Goal: Browse casually

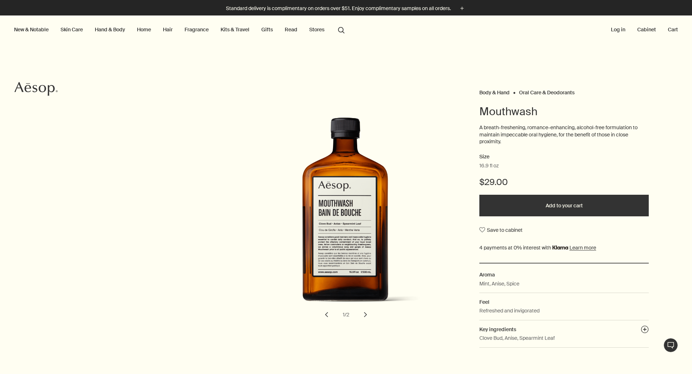
click at [141, 29] on link "Home" at bounding box center [143, 29] width 17 height 9
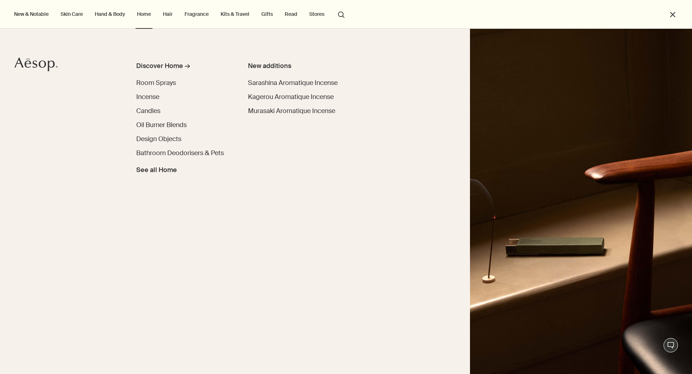
click at [169, 14] on link "Hair" at bounding box center [167, 13] width 13 height 9
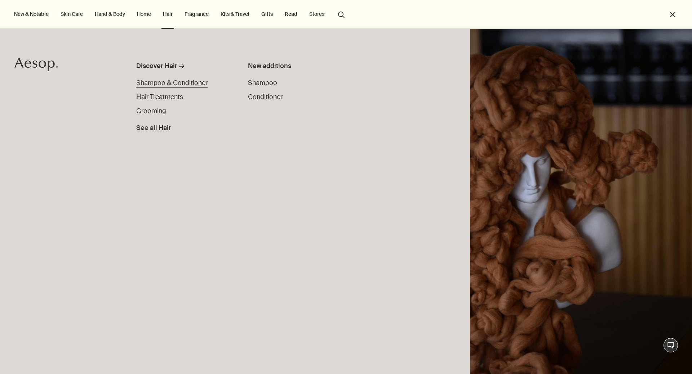
click at [164, 85] on span "Shampoo & Conditioner" at bounding box center [171, 83] width 71 height 9
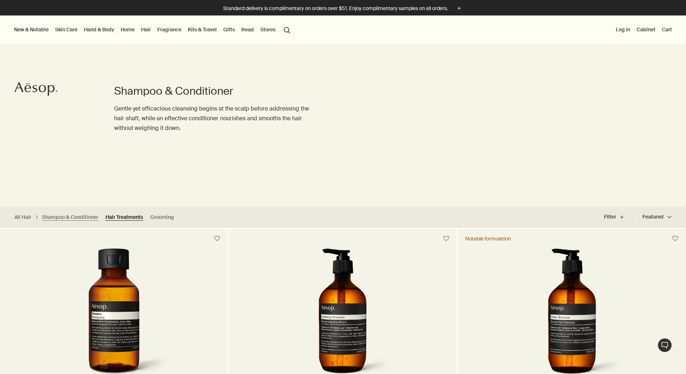
click at [133, 218] on link "Hair Treatments" at bounding box center [124, 217] width 37 height 7
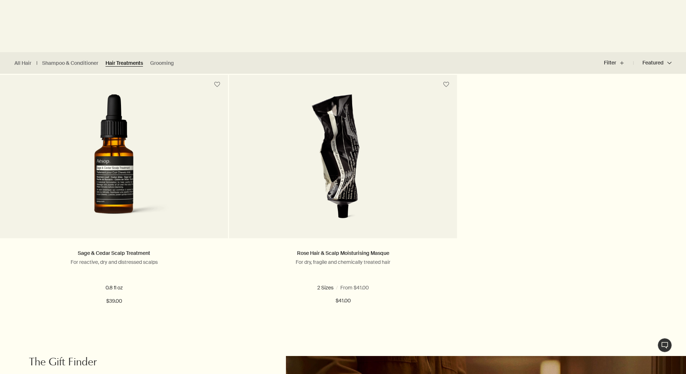
scroll to position [157, 0]
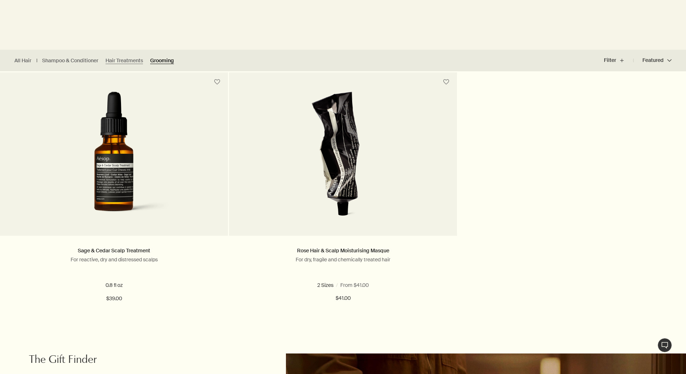
click at [164, 64] on link "Grooming" at bounding box center [162, 60] width 24 height 7
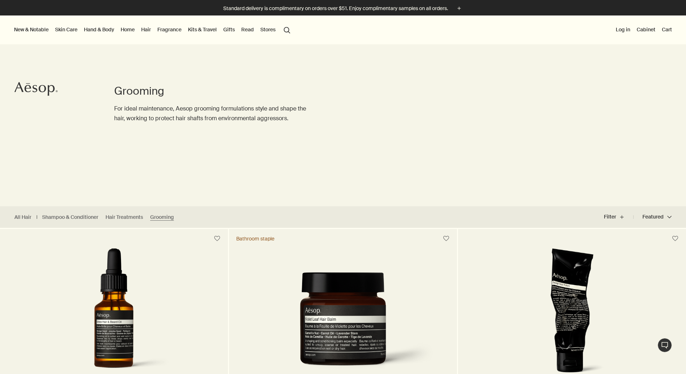
click at [79, 29] on link "Skin Care" at bounding box center [66, 29] width 25 height 9
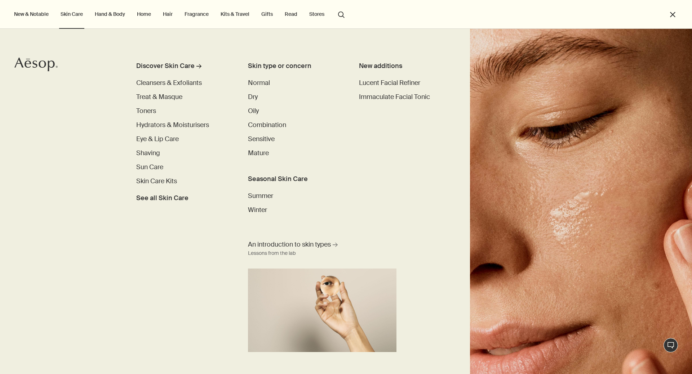
click at [112, 18] on link "Hand & Body" at bounding box center [109, 13] width 33 height 9
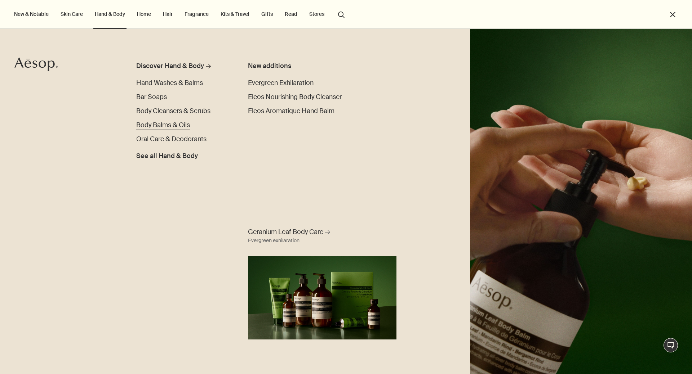
click at [154, 126] on span "Body Balms & Oils" at bounding box center [163, 125] width 54 height 9
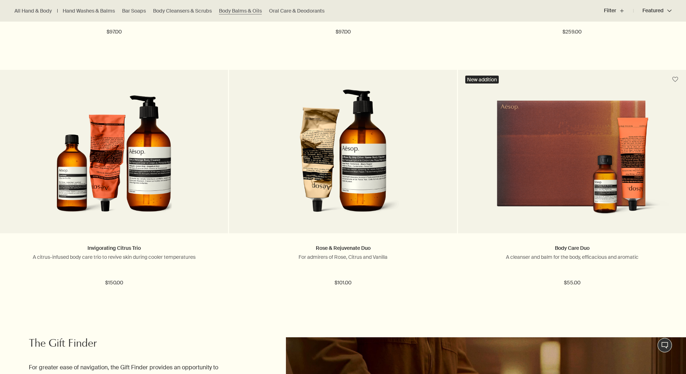
scroll to position [1194, 0]
